Goal: Find specific page/section: Find specific page/section

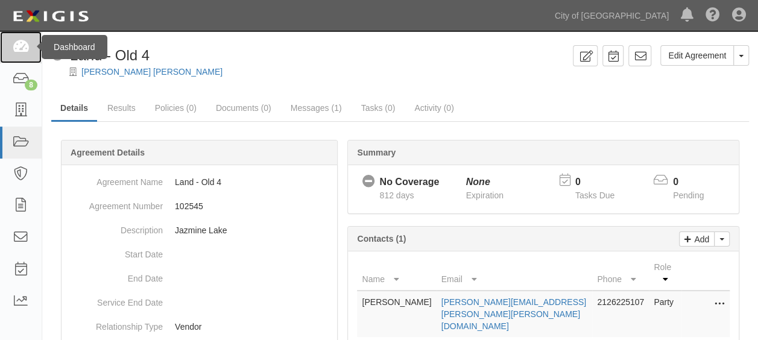
click at [30, 54] on link at bounding box center [21, 47] width 42 height 32
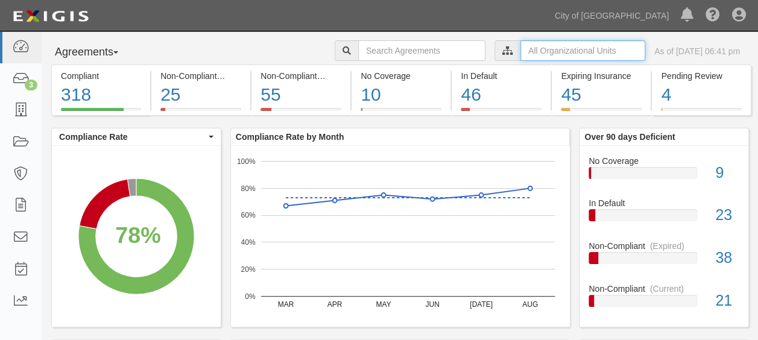
click at [520, 43] on input "text" at bounding box center [582, 50] width 125 height 20
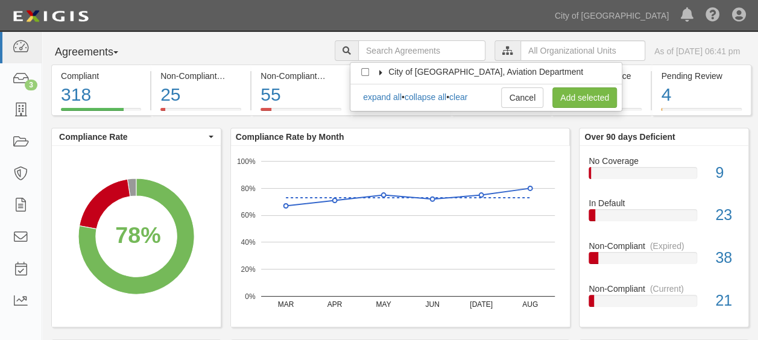
click at [383, 70] on icon at bounding box center [381, 72] width 8 height 5
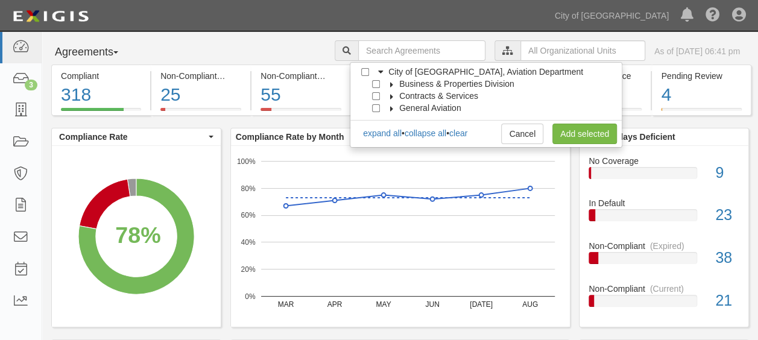
click at [389, 83] on icon at bounding box center [392, 84] width 8 height 5
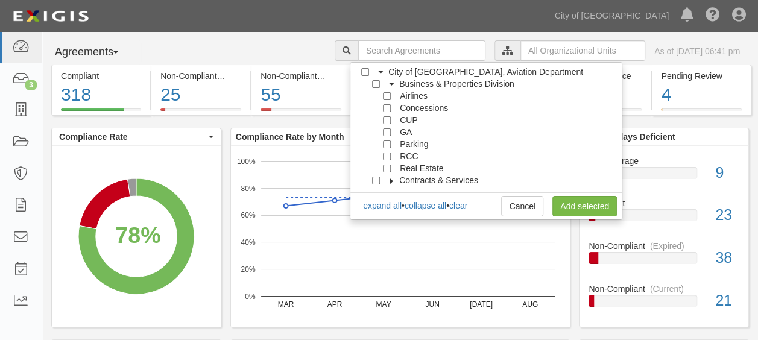
click at [415, 166] on span "Real Estate" at bounding box center [421, 168] width 43 height 10
click at [389, 169] on input "Real Estate" at bounding box center [387, 169] width 8 height 8
checkbox input "true"
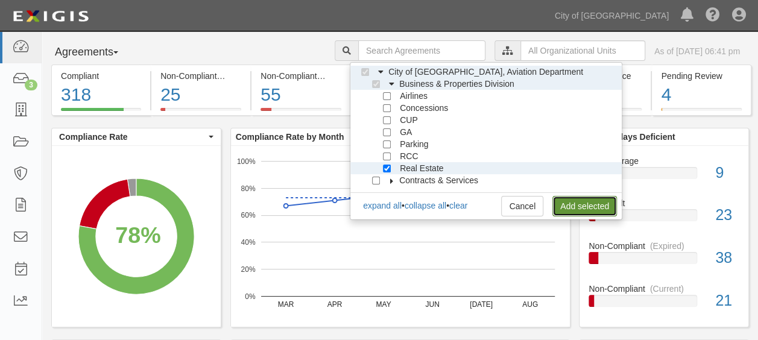
click at [577, 207] on link "Add selected" at bounding box center [584, 206] width 64 height 20
